Goal: Transaction & Acquisition: Purchase product/service

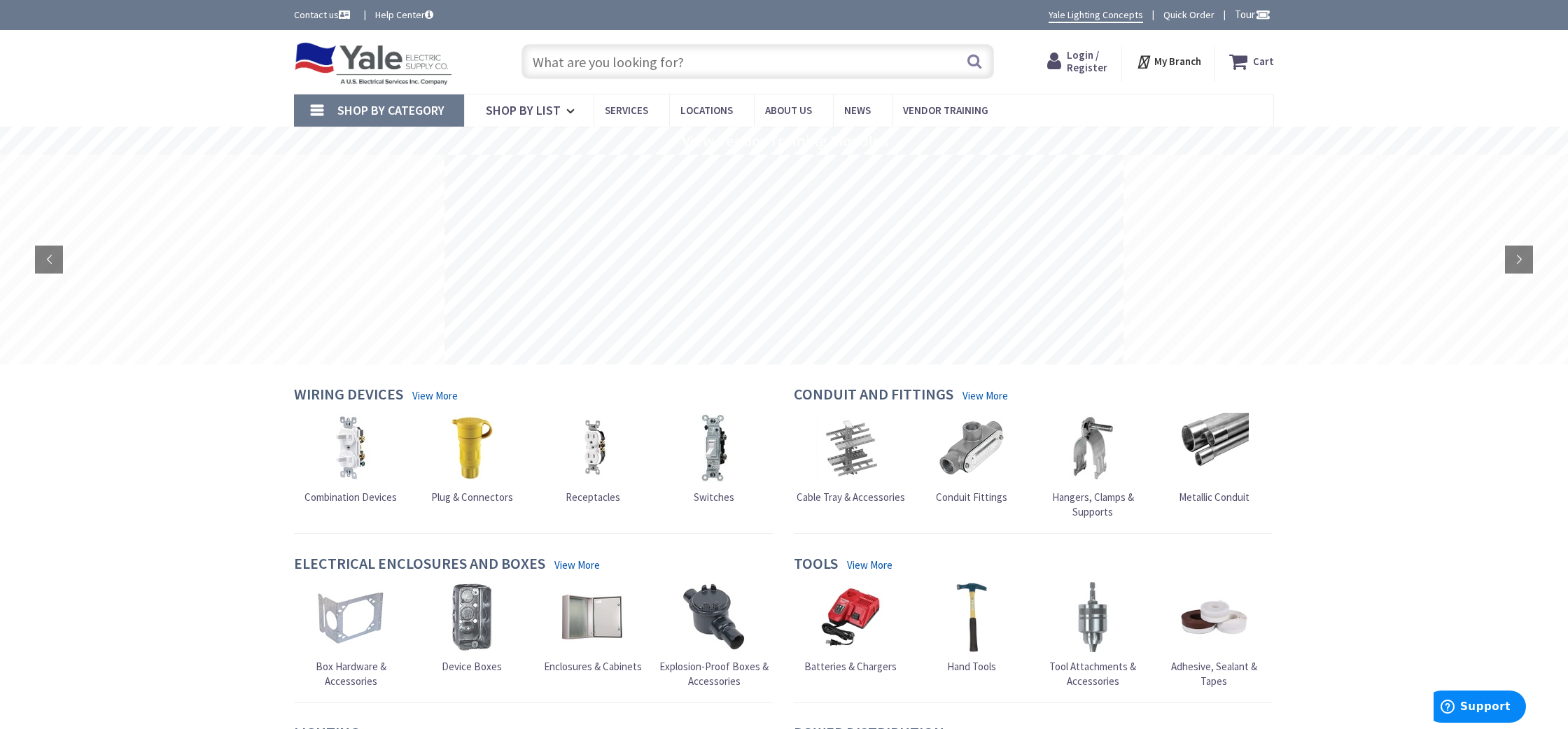
click at [1079, 63] on span "Login / Register" at bounding box center [1087, 61] width 40 height 26
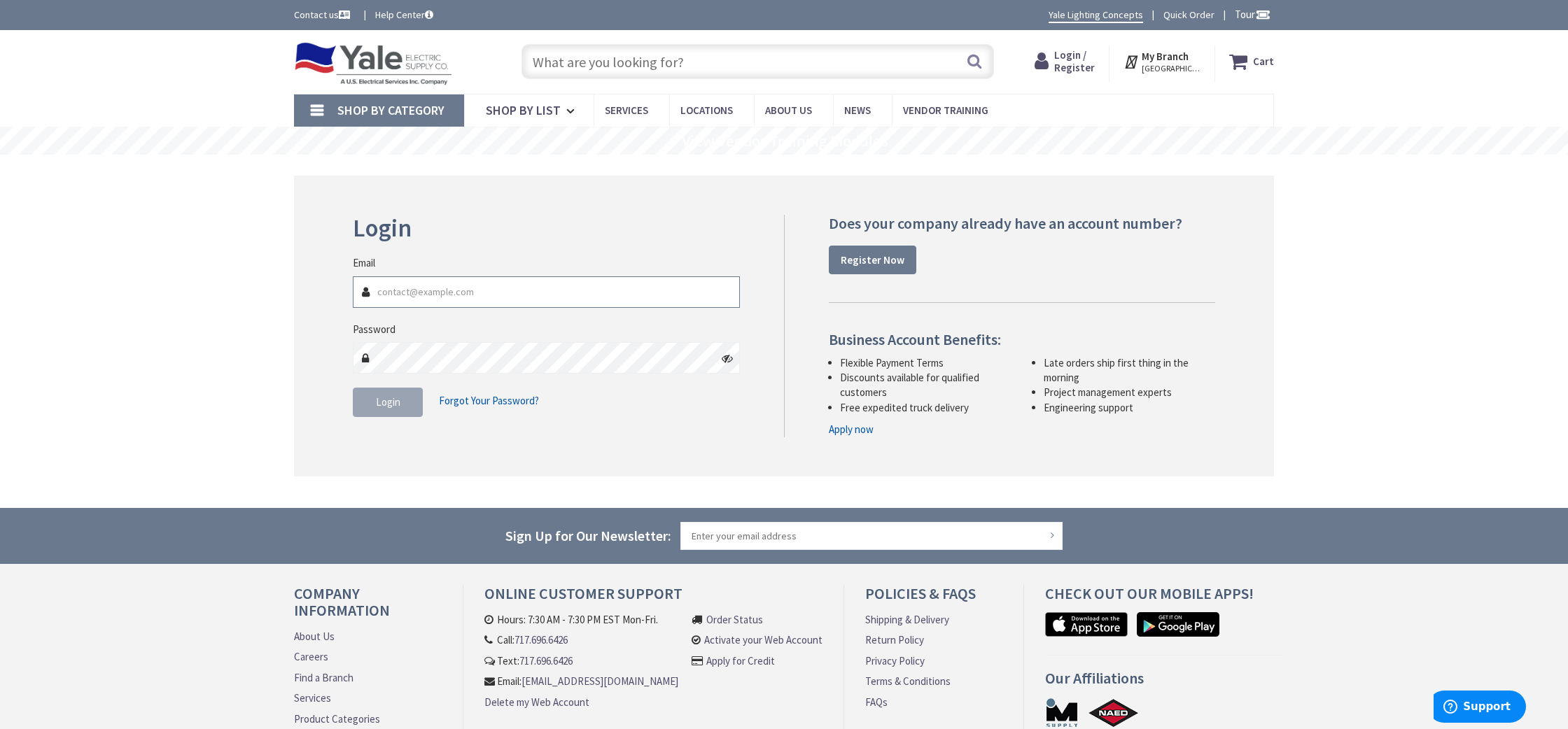
type input "[PERSON_NAME][EMAIL_ADDRESS][DOMAIN_NAME]"
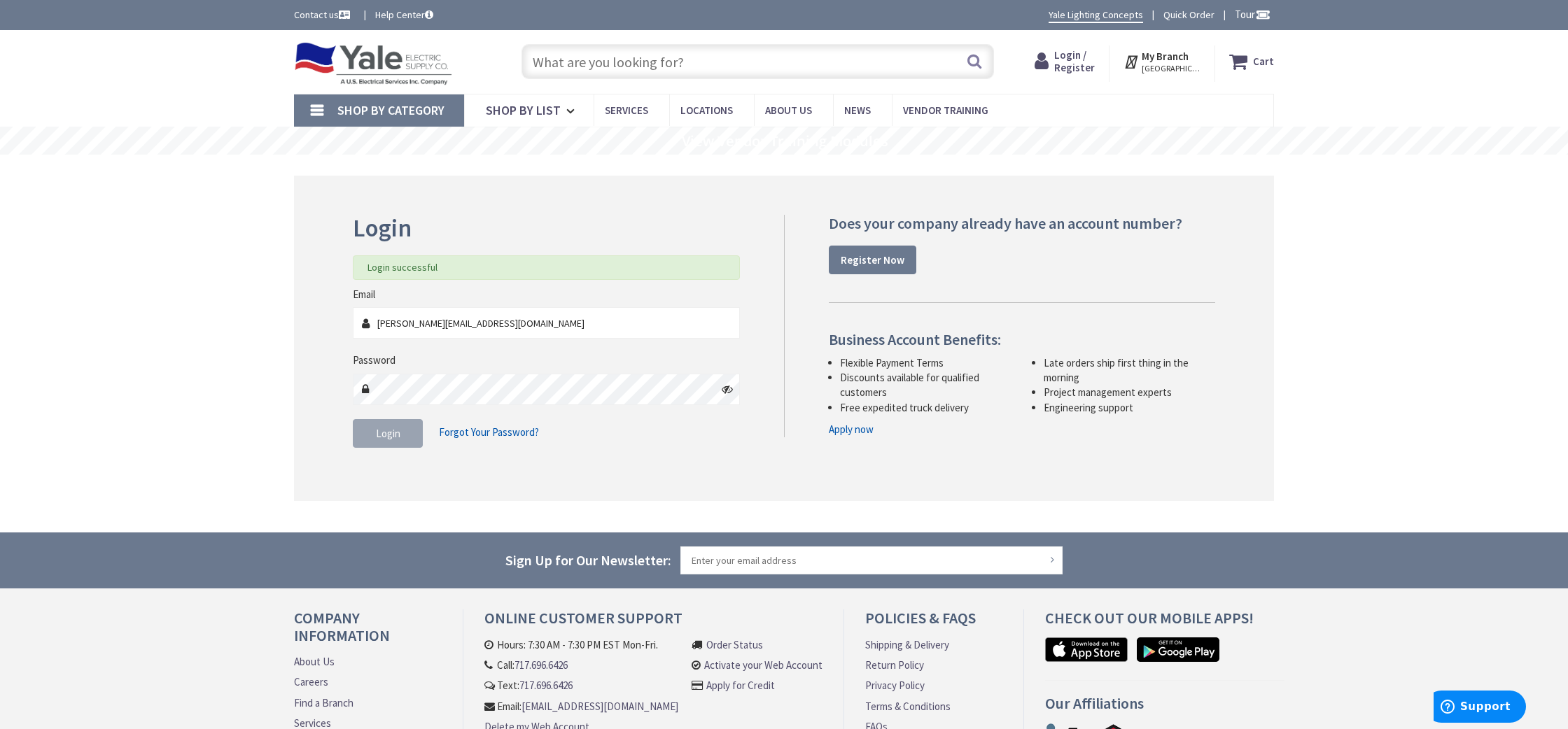
click at [583, 68] on input "text" at bounding box center [758, 61] width 472 height 35
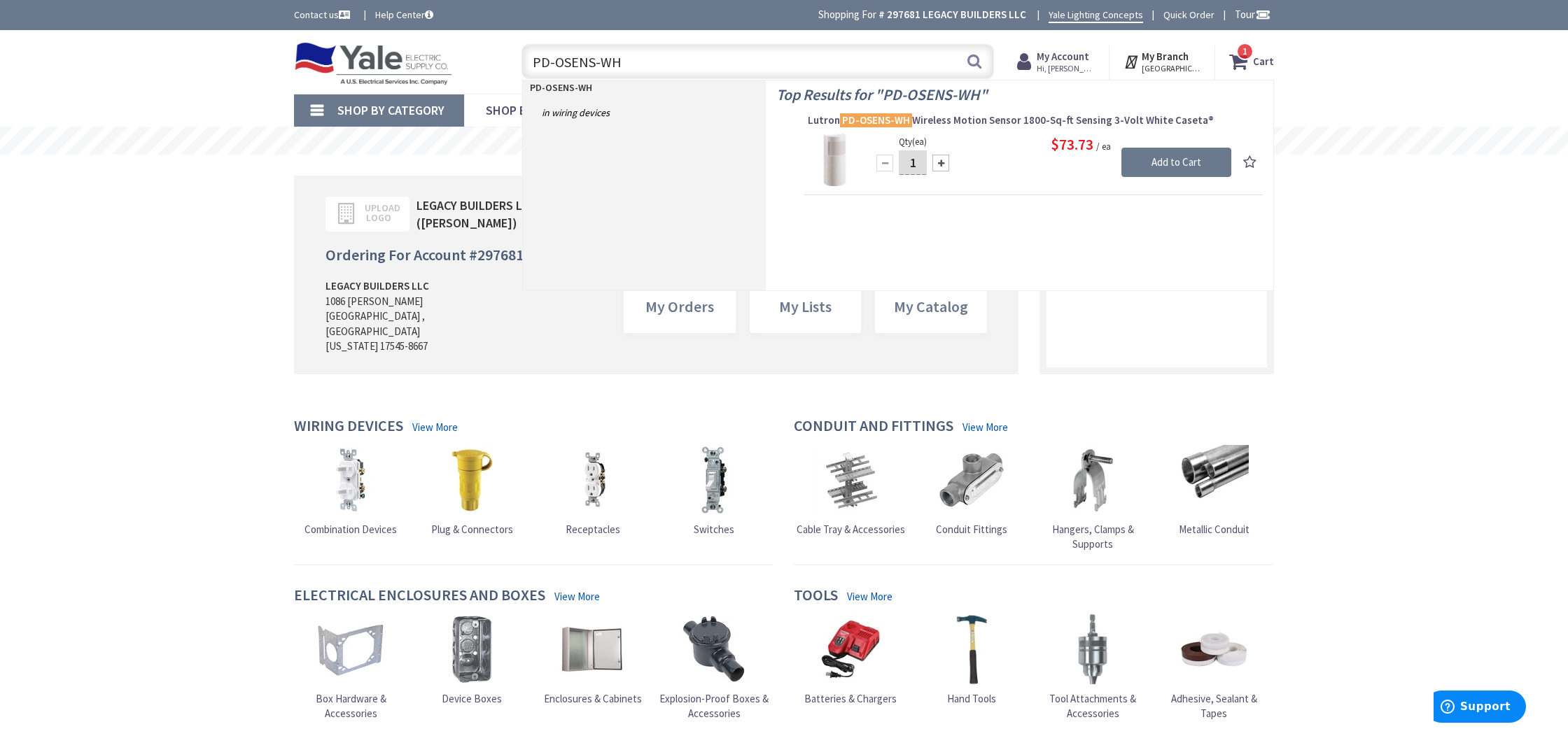
type input "PD-OSENS-WH"
